Goal: Browse casually

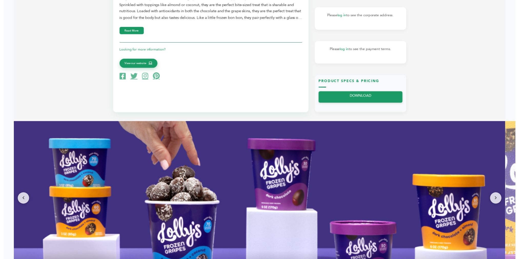
scroll to position [231, 0]
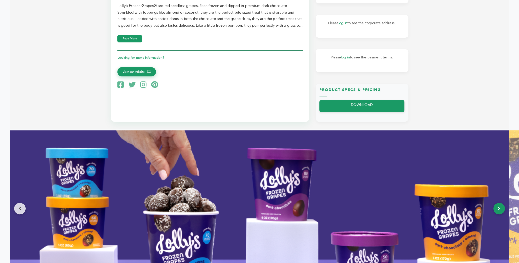
click at [502, 207] on button at bounding box center [499, 209] width 12 height 12
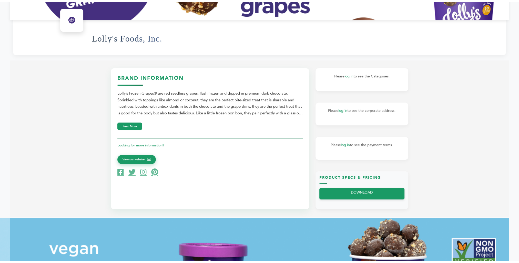
scroll to position [77, 0]
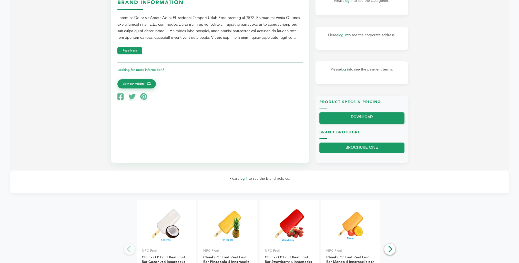
scroll to position [166, 0]
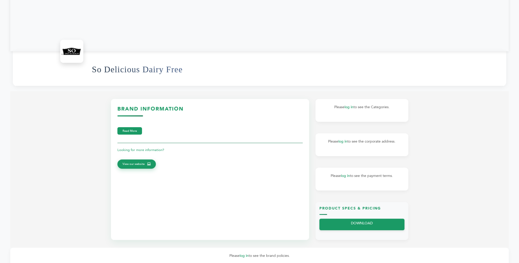
scroll to position [26, 0]
